Goal: Task Accomplishment & Management: Use online tool/utility

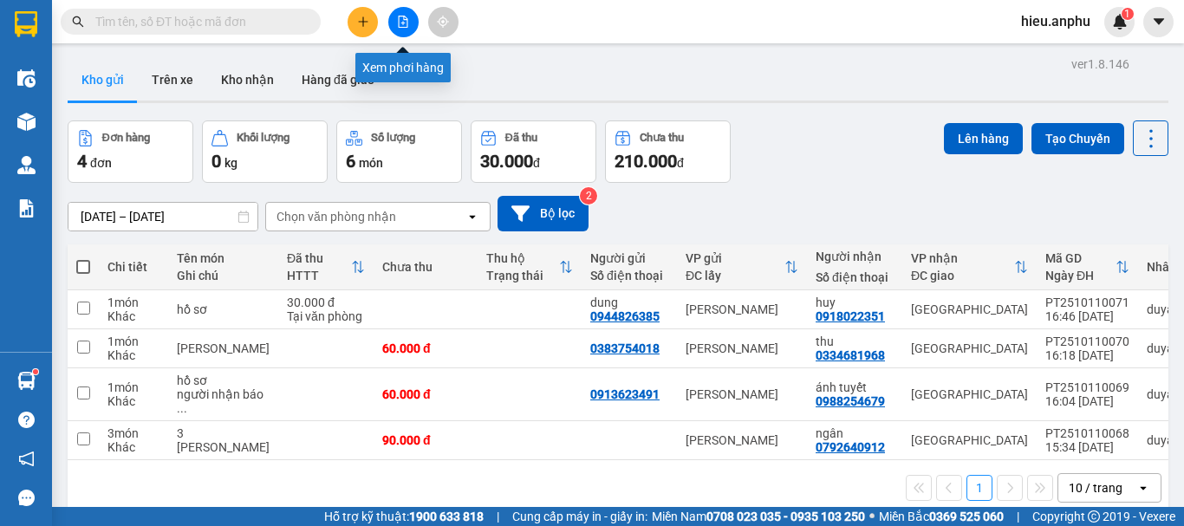
click at [409, 13] on button at bounding box center [403, 22] width 30 height 30
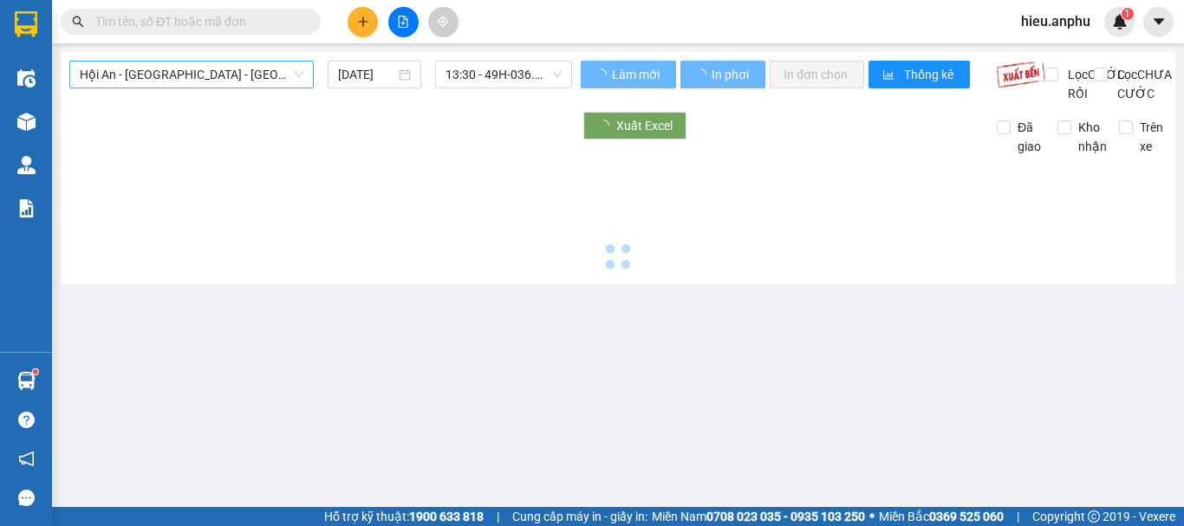
click at [249, 75] on span "Hội An - [GEOGRAPHIC_DATA] - [GEOGRAPHIC_DATA]" at bounding box center [192, 75] width 224 height 26
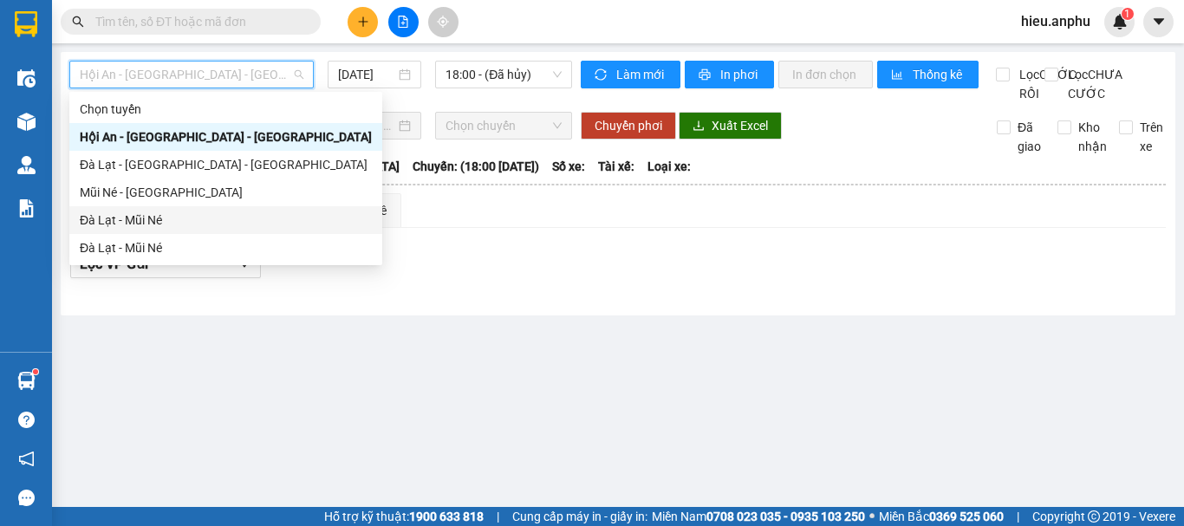
click at [132, 218] on div "Đà Lạt - Mũi Né" at bounding box center [226, 220] width 292 height 19
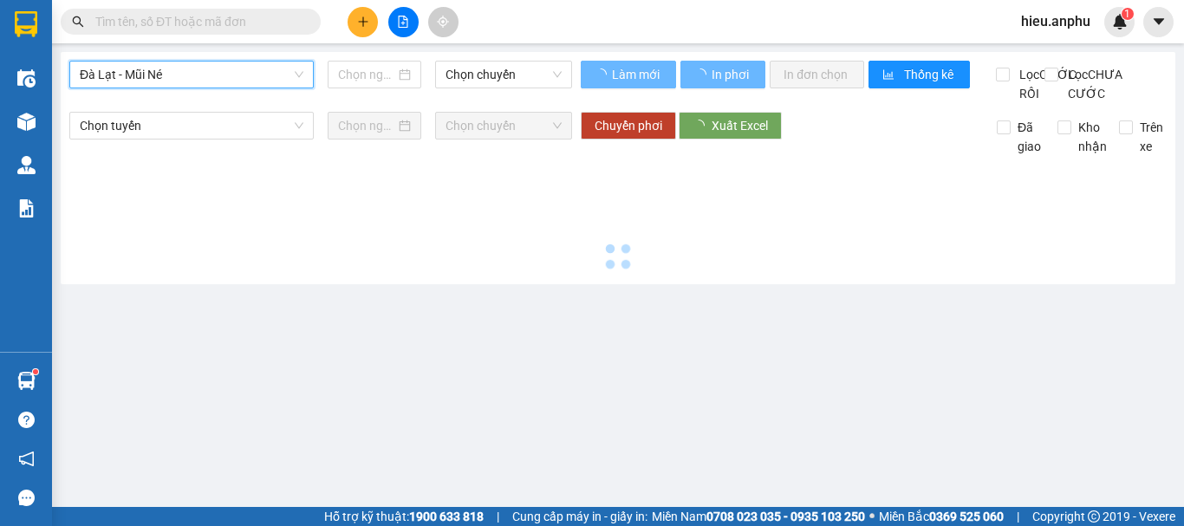
type input "[DATE]"
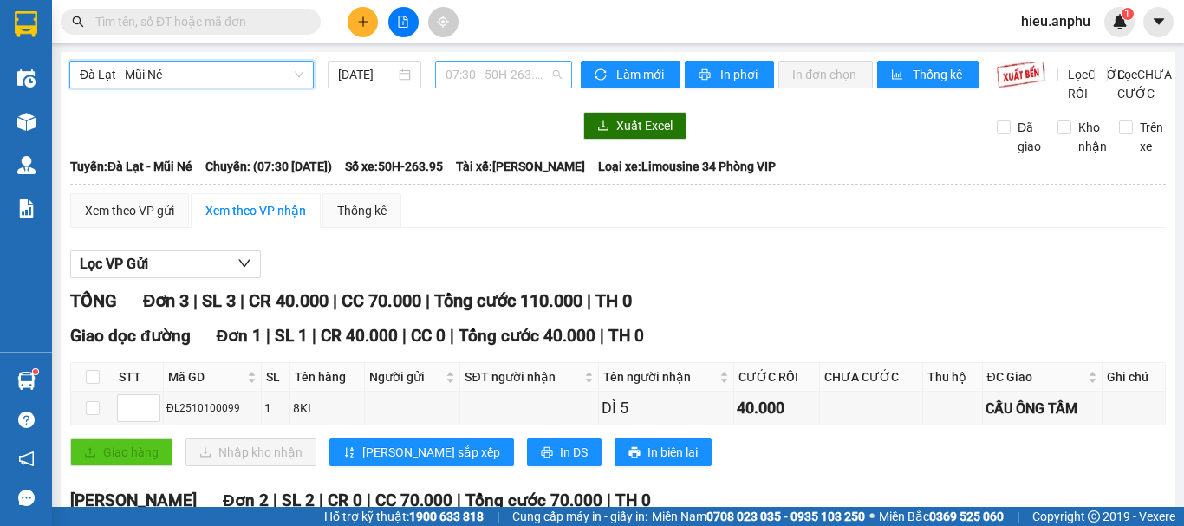
click at [556, 73] on span "07:30 - 50H-263.95" at bounding box center [504, 75] width 116 height 26
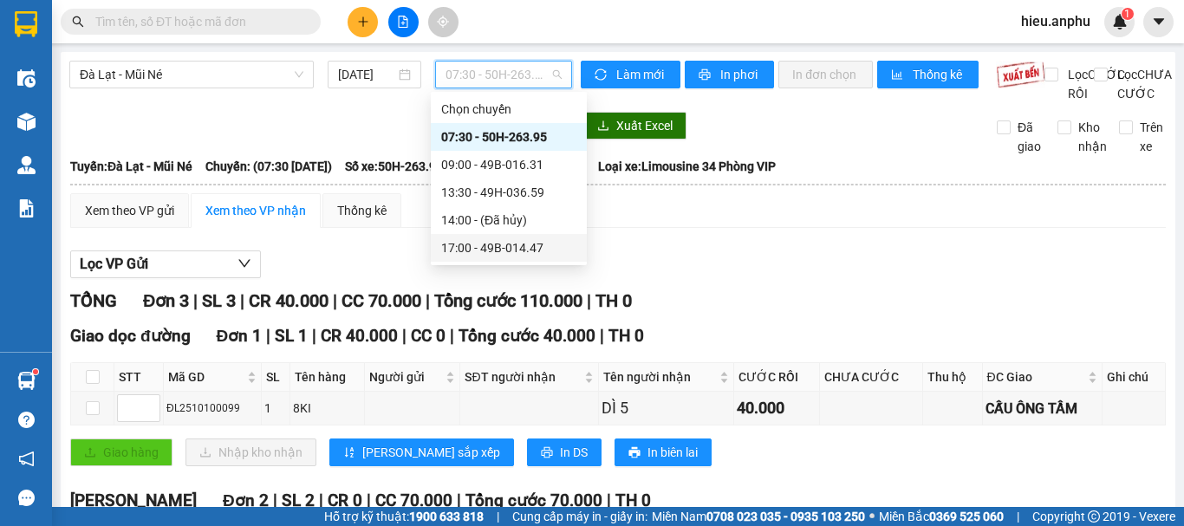
click at [478, 243] on div "17:00 - 49B-014.47" at bounding box center [508, 247] width 135 height 19
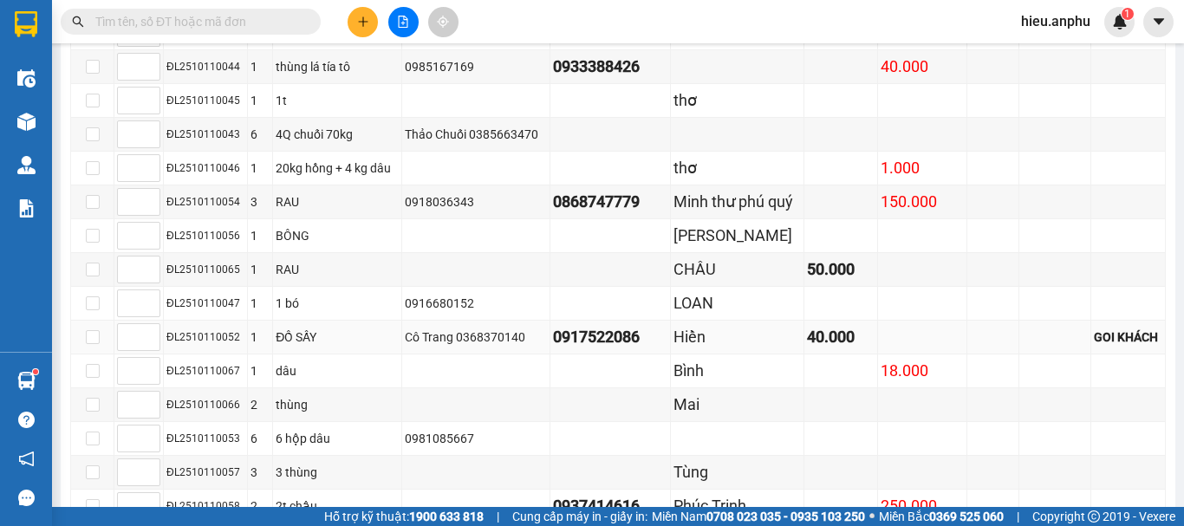
scroll to position [762, 0]
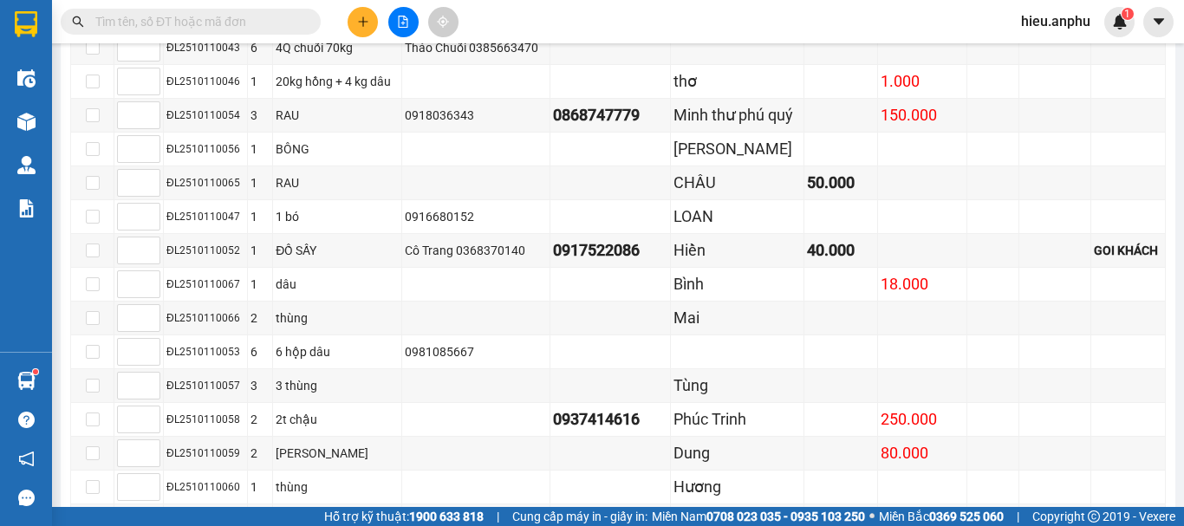
click at [220, 21] on input "text" at bounding box center [197, 21] width 205 height 19
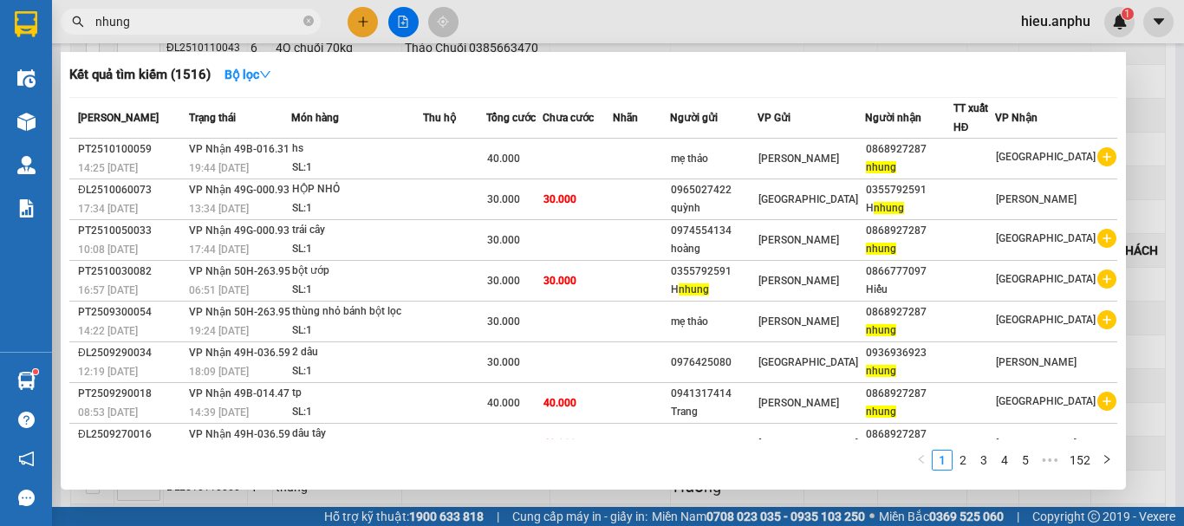
type input "nhung"
